Goal: Transaction & Acquisition: Purchase product/service

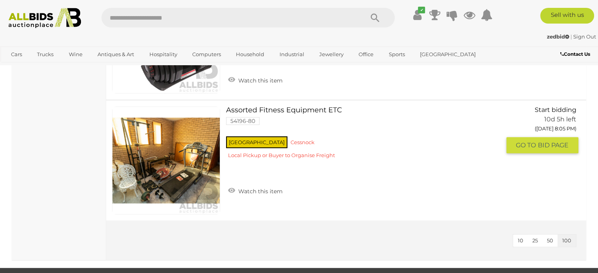
scroll to position [393, 0]
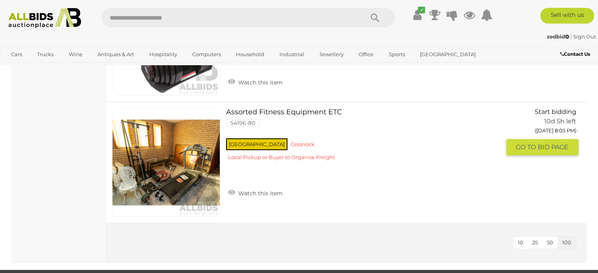
click at [148, 169] on link at bounding box center [166, 162] width 108 height 108
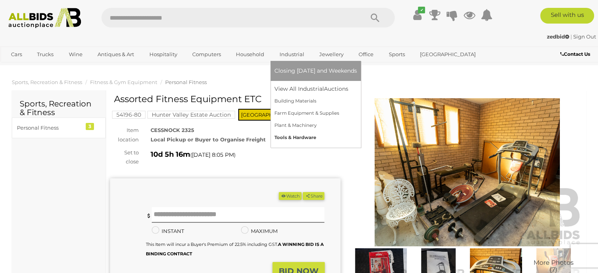
click at [299, 136] on link "Tools & Hardware" at bounding box center [315, 138] width 83 height 12
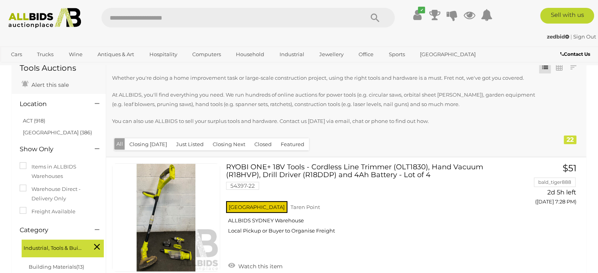
scroll to position [39, 0]
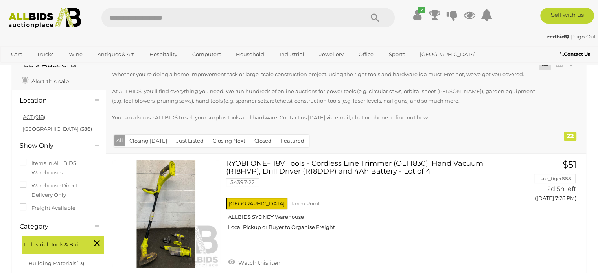
click at [36, 119] on link "ACT (918)" at bounding box center [34, 117] width 22 height 6
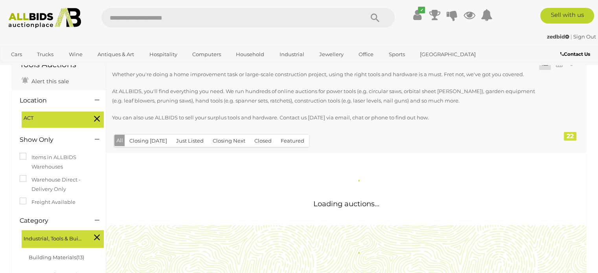
scroll to position [0, 0]
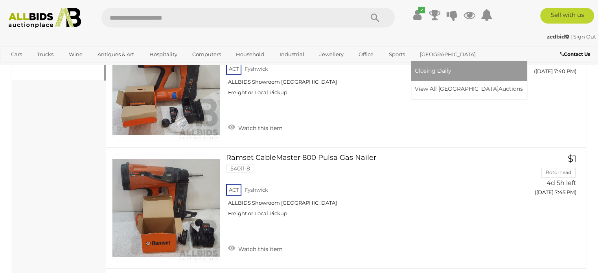
scroll to position [393, 0]
